Goal: Information Seeking & Learning: Find specific fact

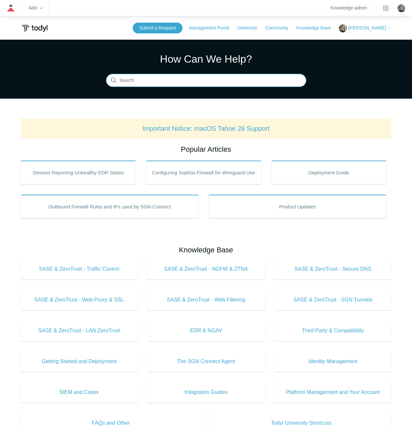
click at [245, 83] on input "Search" at bounding box center [206, 80] width 200 height 13
type input "huntress"
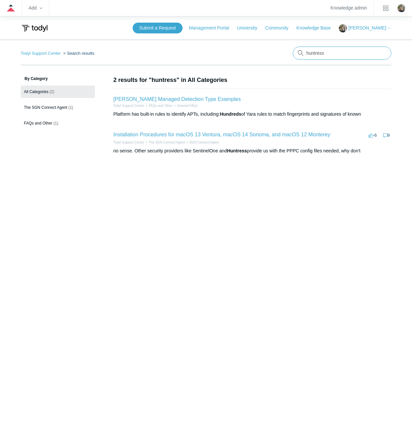
click at [355, 55] on input "huntress" at bounding box center [342, 53] width 98 height 13
type input "hunt"
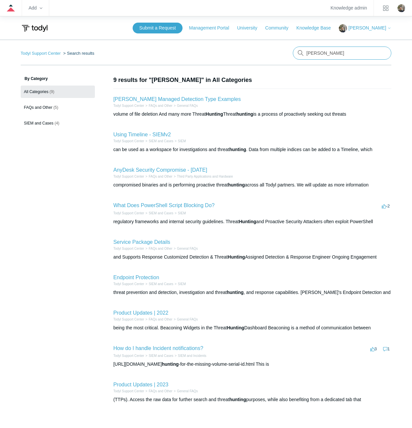
click at [355, 55] on input "[PERSON_NAME]" at bounding box center [342, 53] width 98 height 13
type input "h"
type input "Huntress"
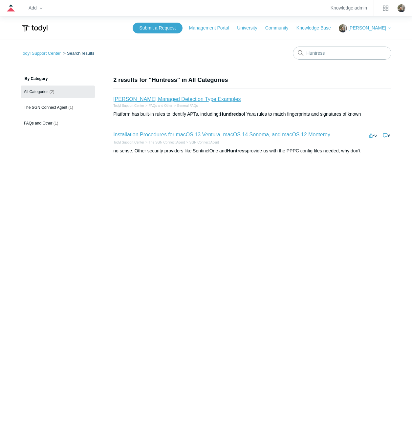
click at [202, 97] on link "[PERSON_NAME] Managed Detection Type Examples" at bounding box center [176, 99] width 127 height 6
drag, startPoint x: 347, startPoint y: 54, endPoint x: 293, endPoint y: 52, distance: 53.5
click at [293, 52] on input "Huntress" at bounding box center [342, 53] width 98 height 13
type input "common"
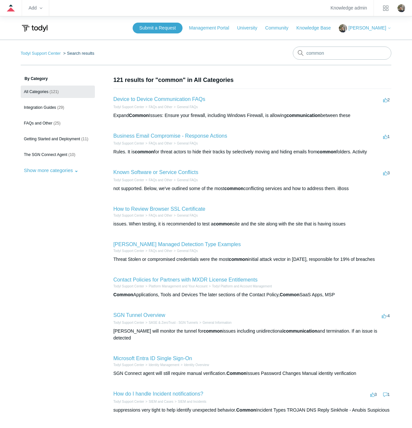
click at [182, 169] on h2 "Known Software or Service Conflicts" at bounding box center [155, 173] width 85 height 8
click at [179, 173] on link "Known Software or Service Conflicts" at bounding box center [155, 173] width 85 height 6
